Goal: Information Seeking & Learning: Learn about a topic

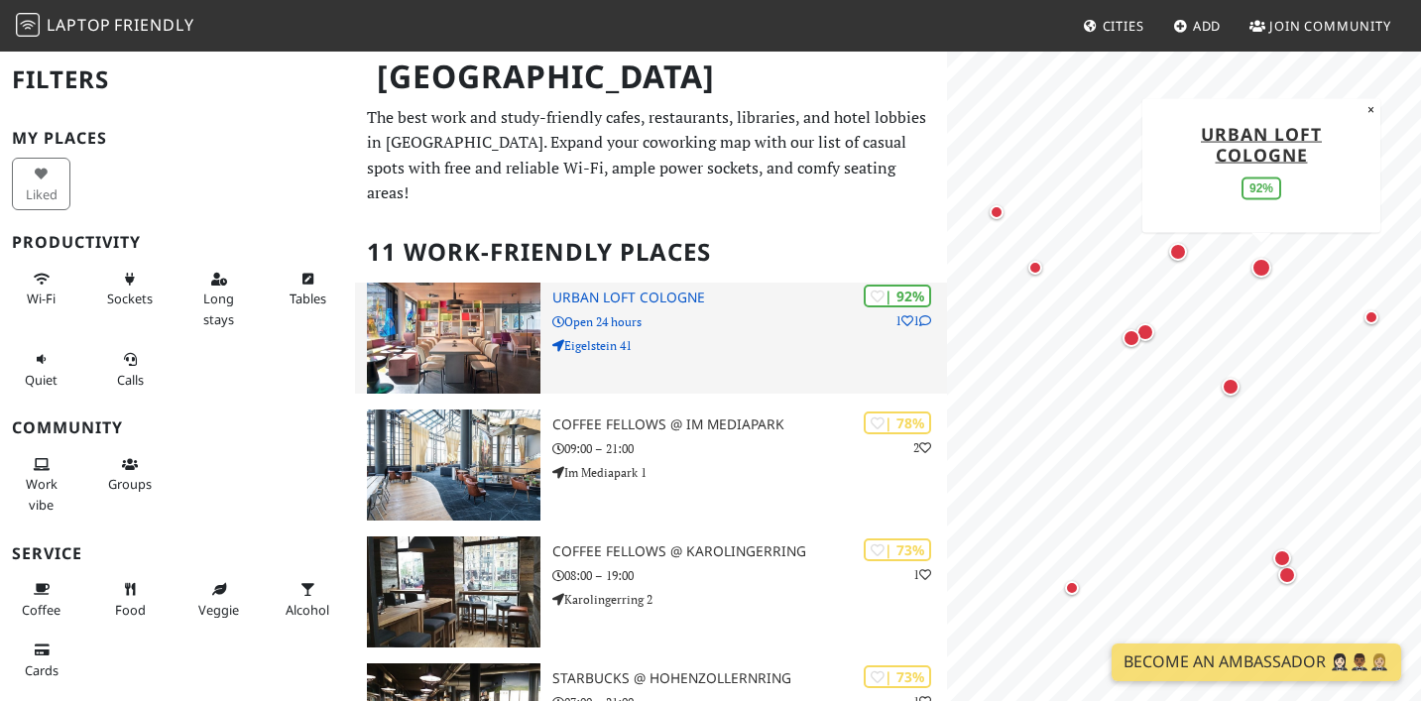
click at [643, 290] on h3 "URBAN LOFT Cologne" at bounding box center [749, 298] width 395 height 17
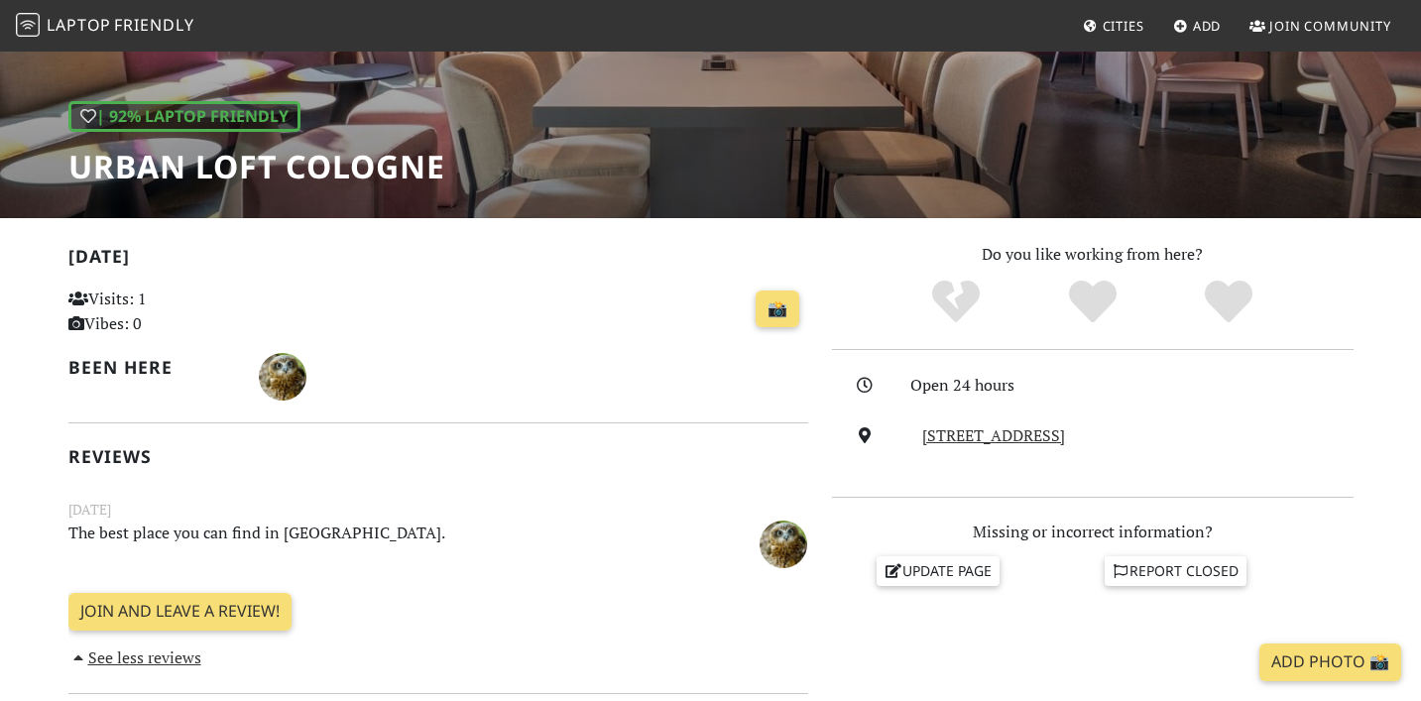
scroll to position [218, 0]
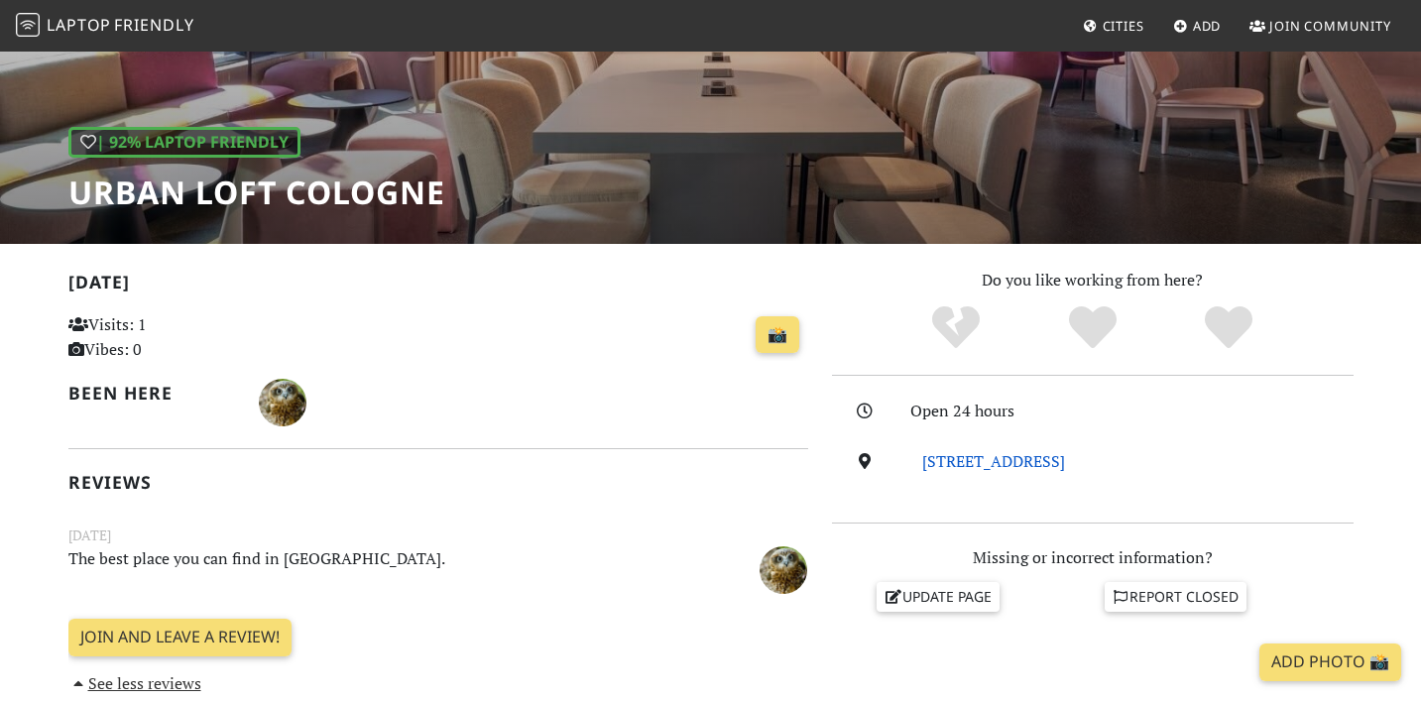
click at [960, 467] on link "Eigelstein 41, 50668, Cologne" at bounding box center [993, 461] width 143 height 22
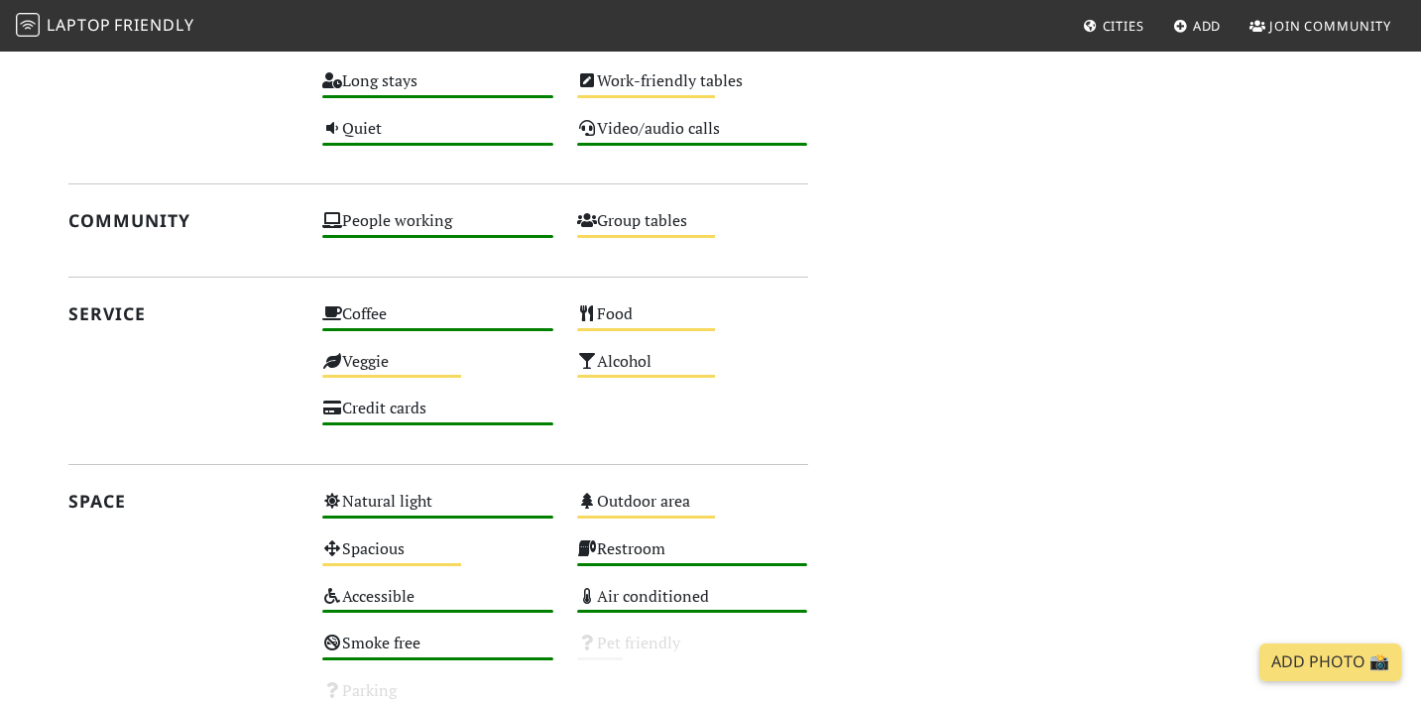
scroll to position [948, 0]
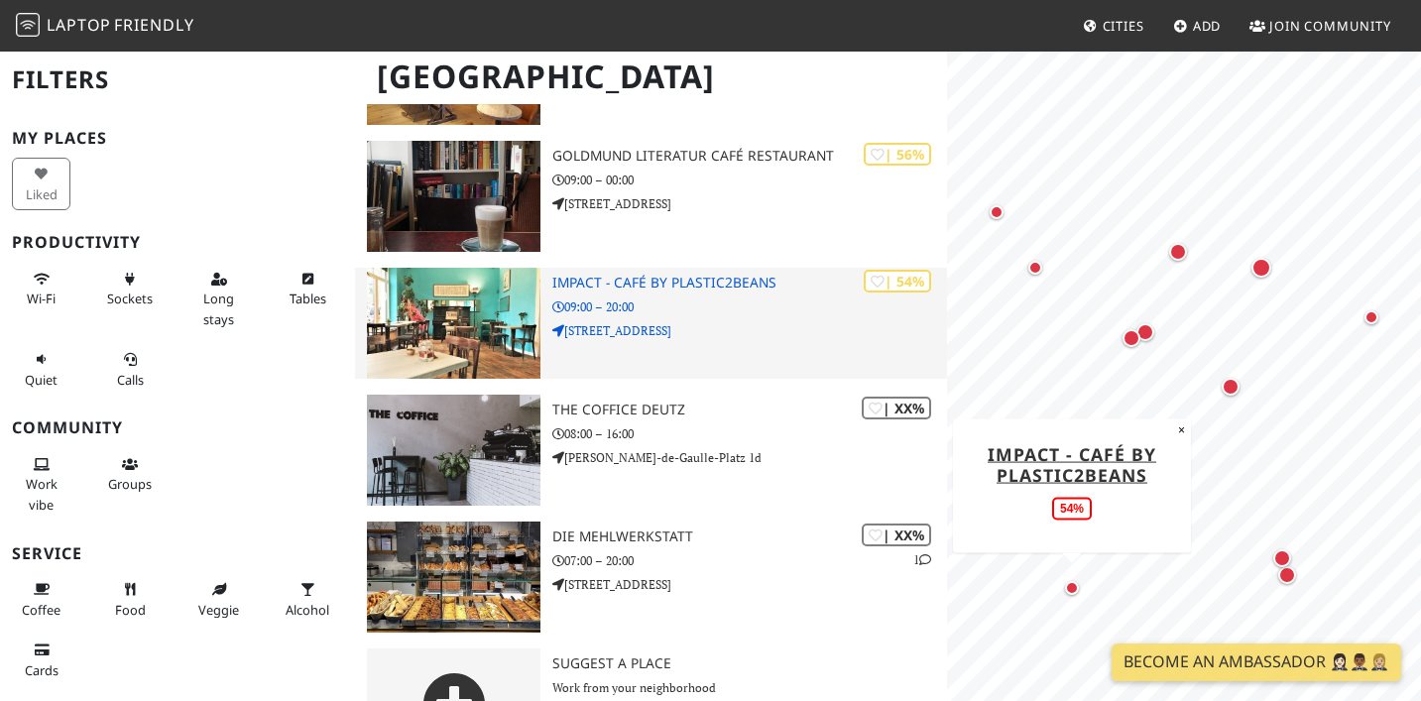
scroll to position [1011, 0]
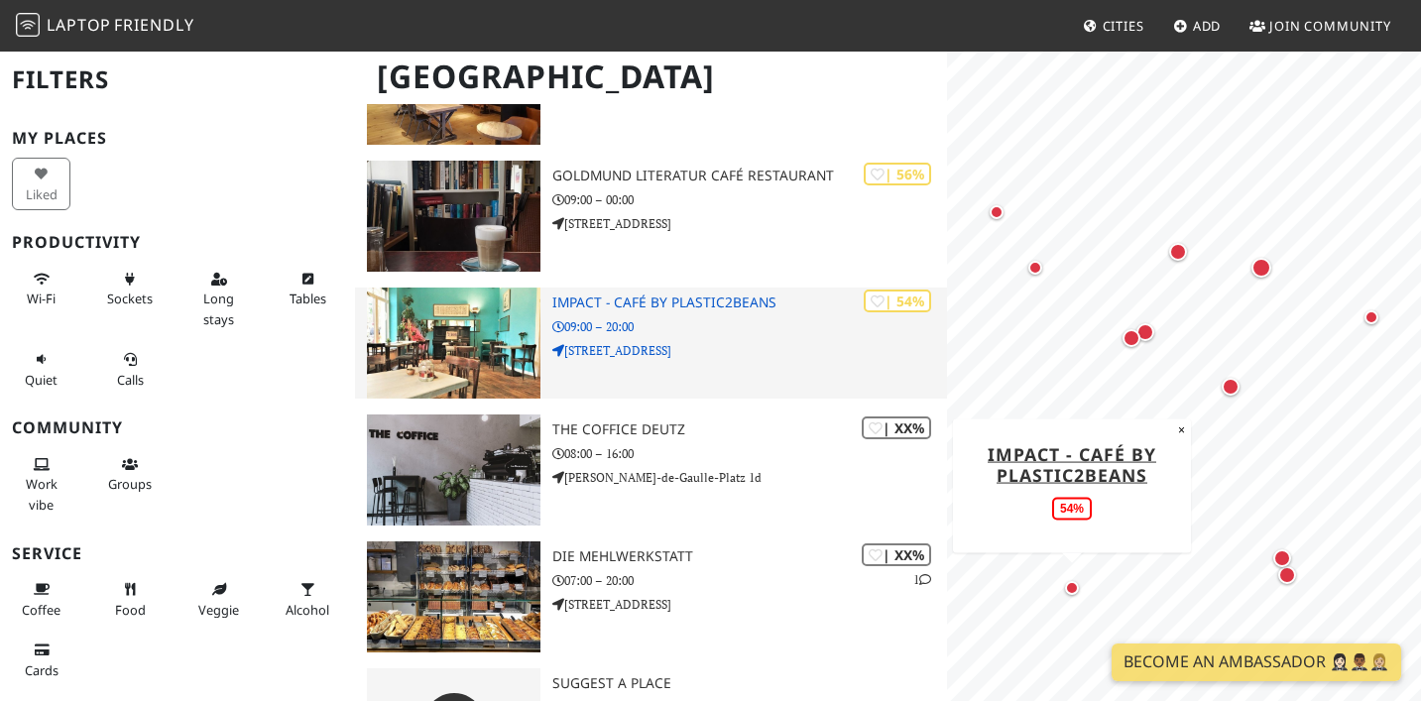
click at [631, 295] on h3 "Impact - Café by Plastic2Beans" at bounding box center [749, 303] width 395 height 17
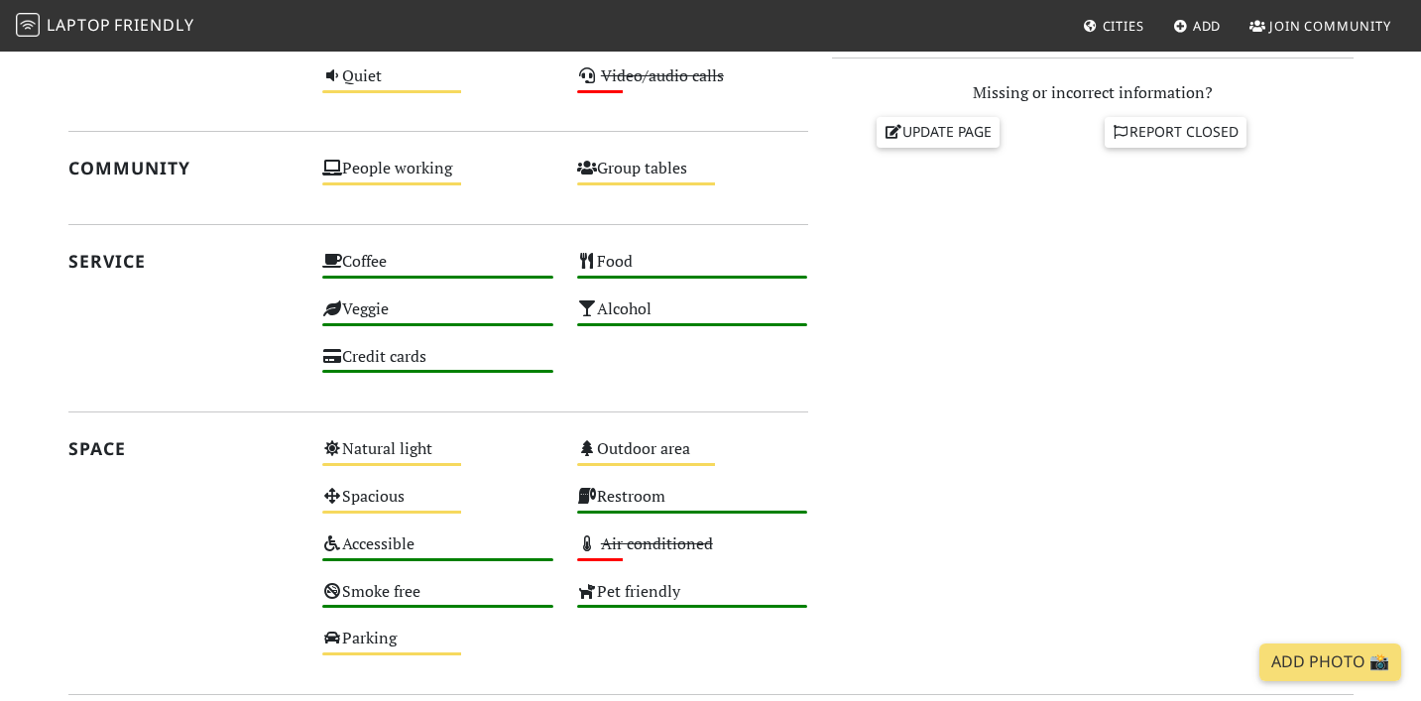
scroll to position [842, 0]
